Goal: Information Seeking & Learning: Understand process/instructions

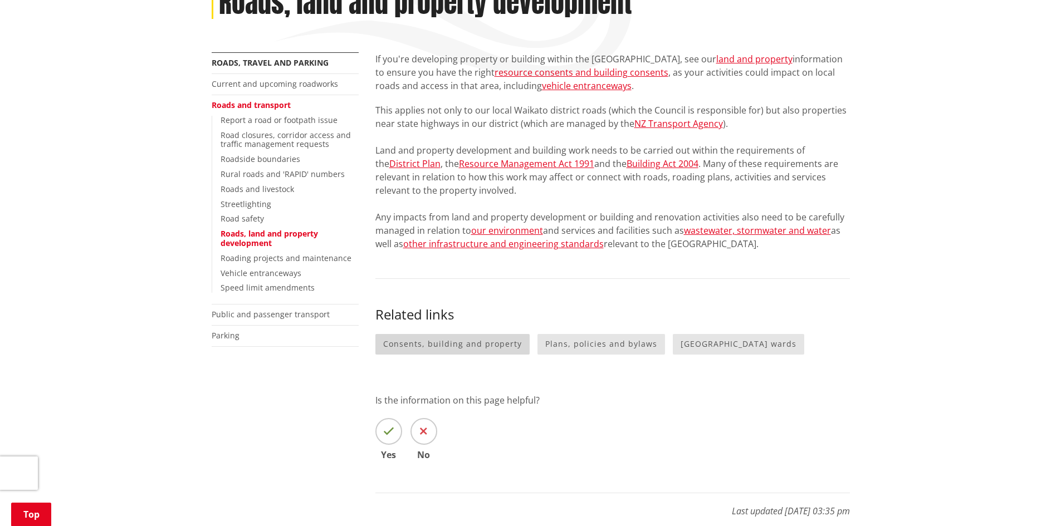
scroll to position [172, 0]
click at [727, 58] on link "land and property" at bounding box center [754, 59] width 76 height 12
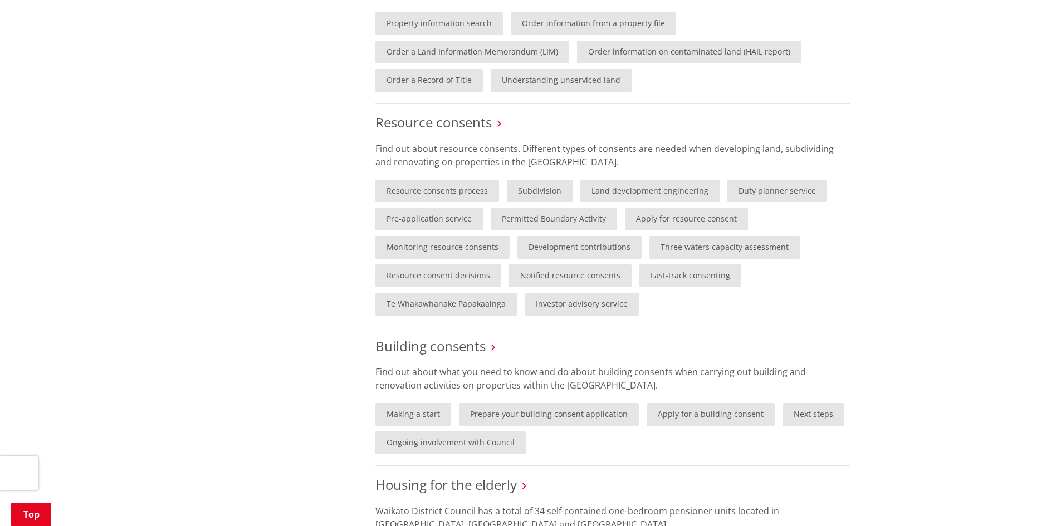
scroll to position [622, 0]
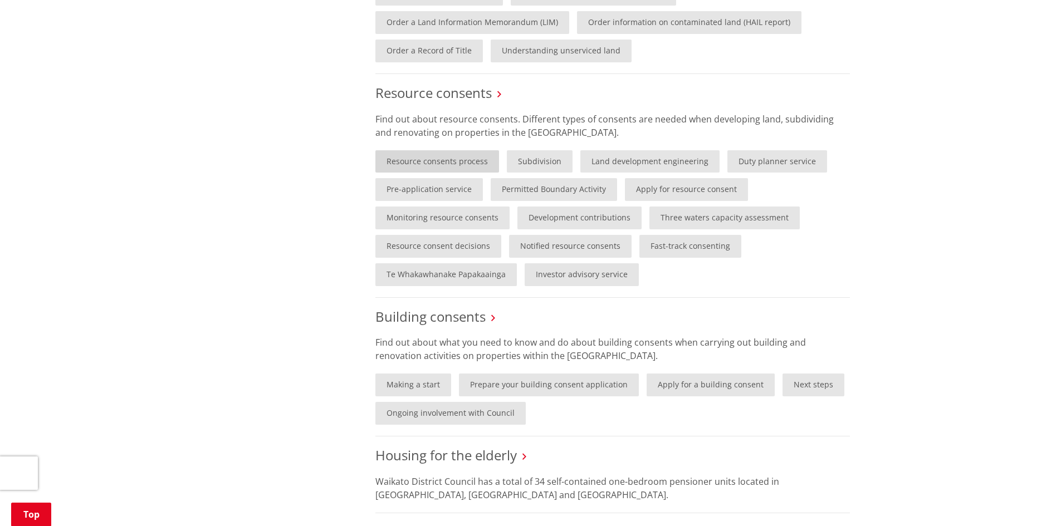
click at [410, 165] on link "Resource consents process" at bounding box center [437, 161] width 124 height 23
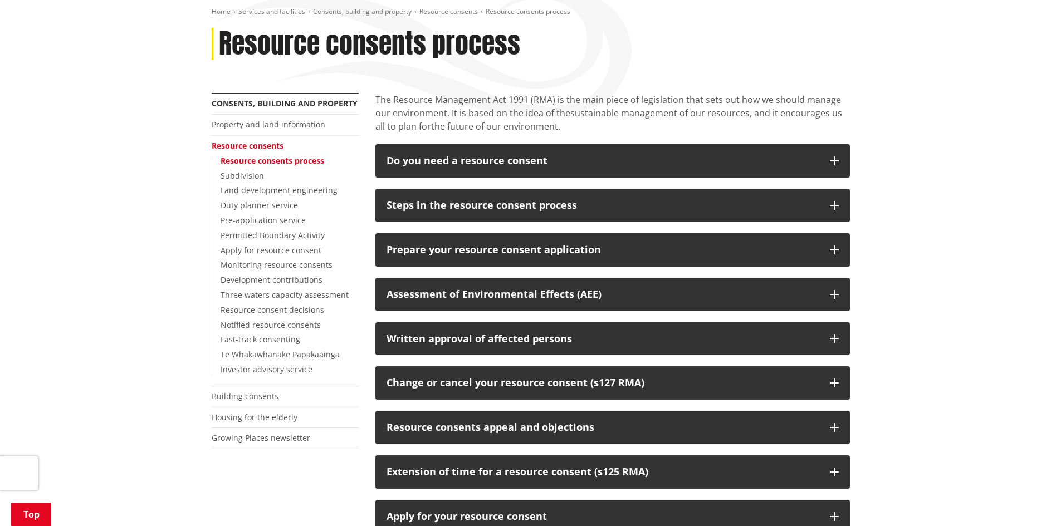
scroll to position [133, 0]
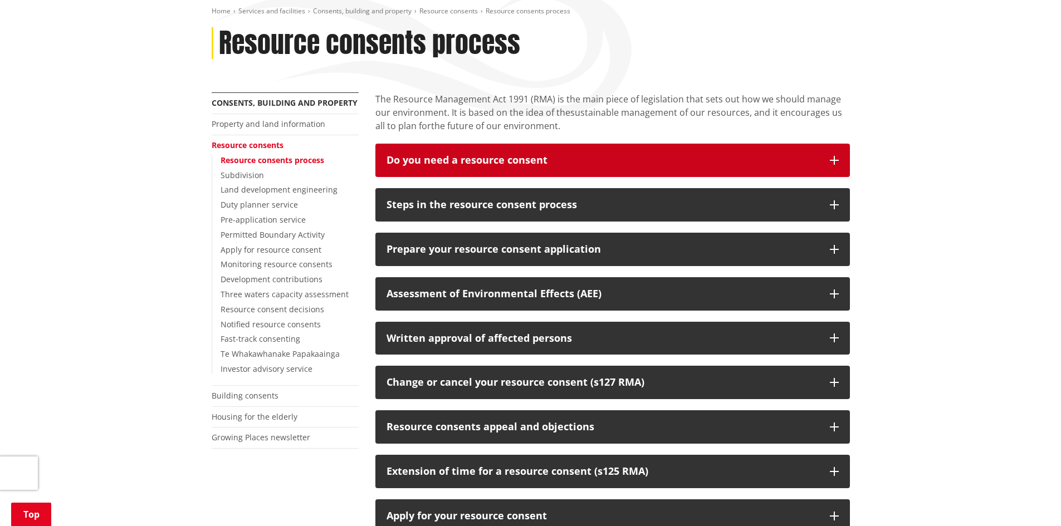
click at [475, 151] on button "Do you need a resource consent" at bounding box center [612, 160] width 475 height 33
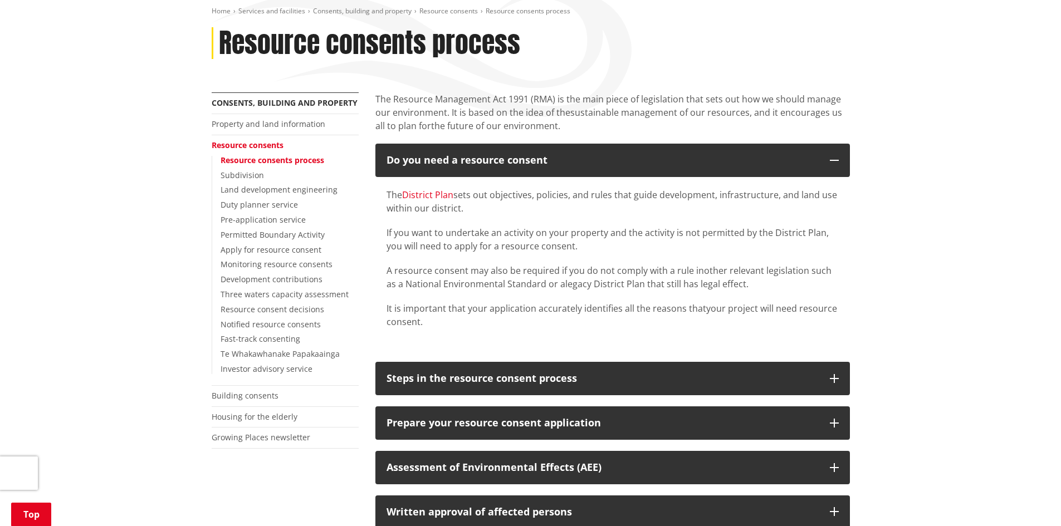
click at [419, 199] on link "District Plan" at bounding box center [427, 195] width 51 height 12
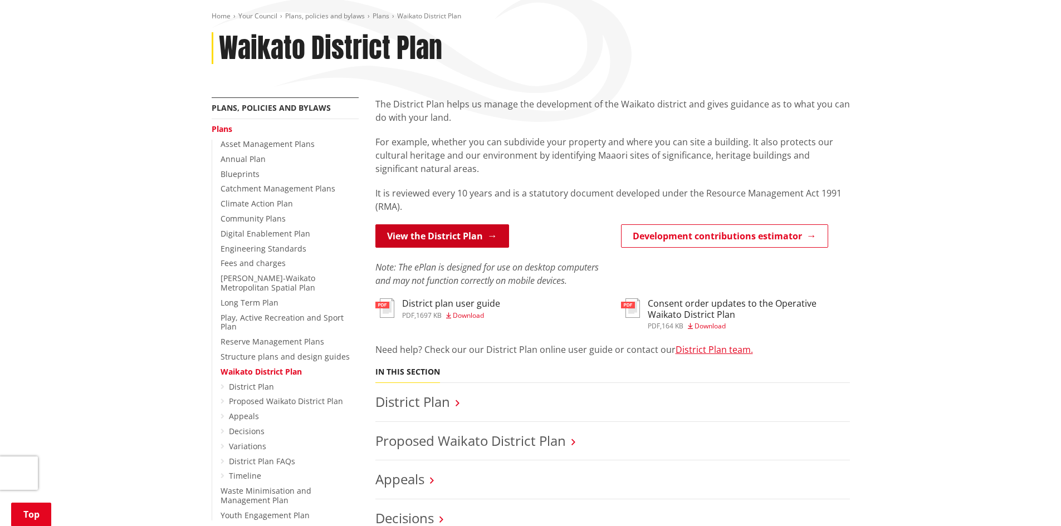
scroll to position [128, 0]
click at [457, 245] on link "View the District Plan" at bounding box center [442, 235] width 134 height 23
